Goal: Information Seeking & Learning: Learn about a topic

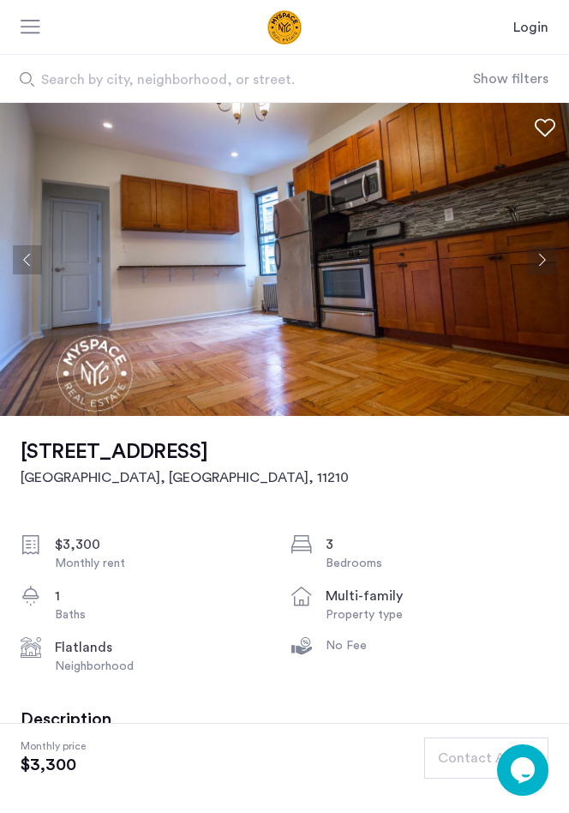
click at [21, 388] on img at bounding box center [284, 259] width 569 height 313
